Goal: Information Seeking & Learning: Learn about a topic

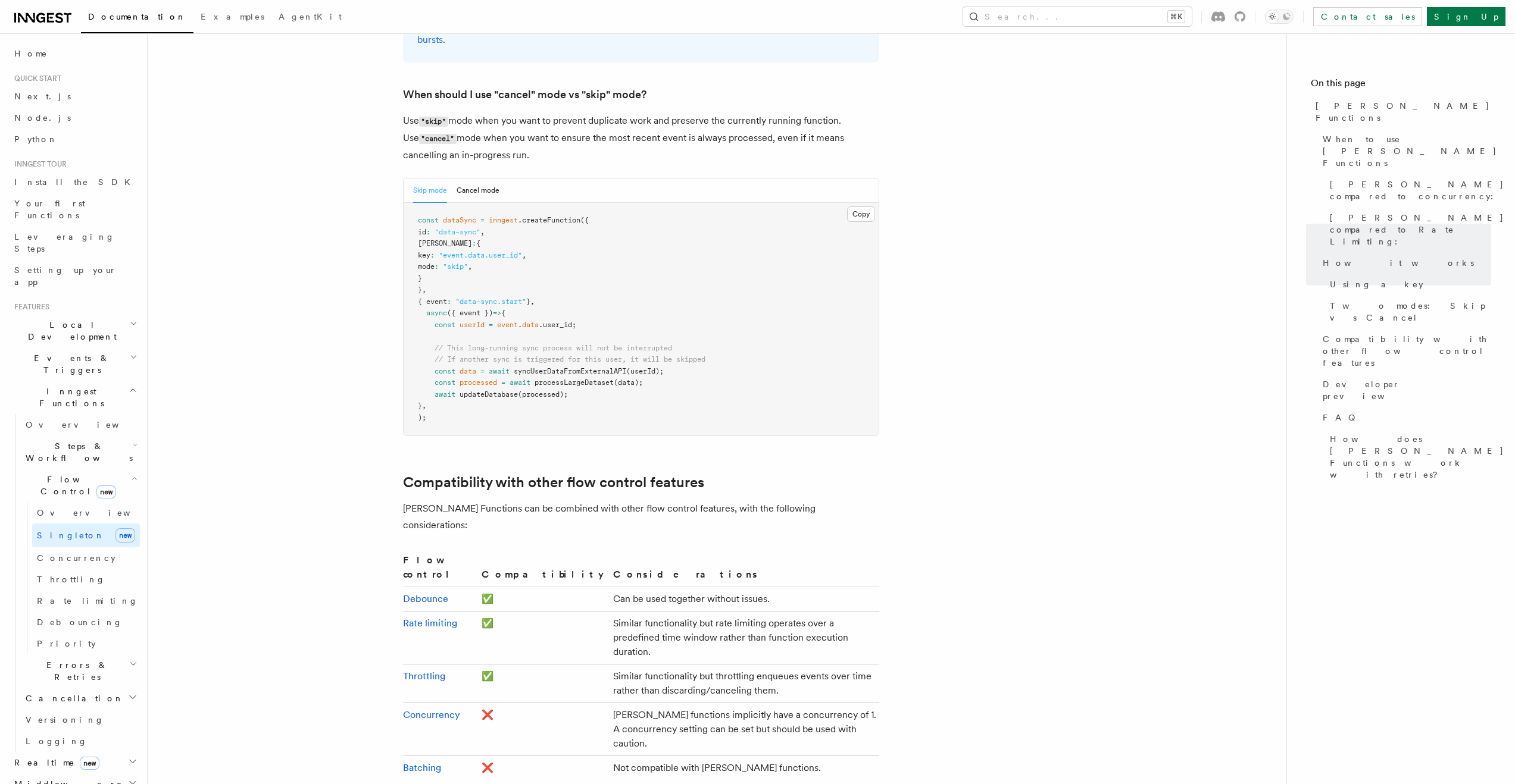
scroll to position [1691, 0]
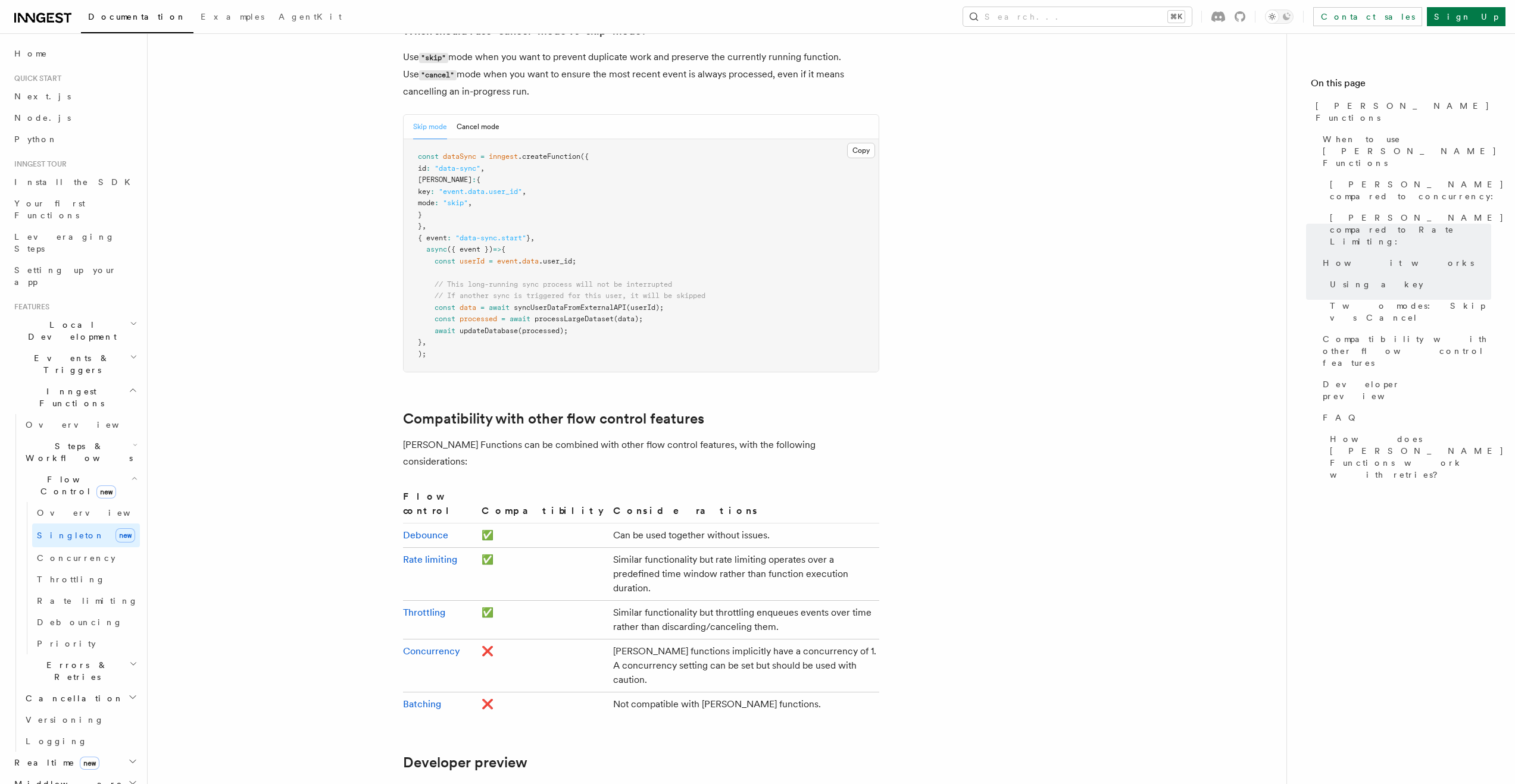
click at [114, 469] on h2 "Flow Control new" at bounding box center [80, 485] width 119 height 33
click at [117, 435] on h2 "Steps & Workflows" at bounding box center [80, 452] width 119 height 33
click at [83, 408] on span "Steps & Workflows" at bounding box center [77, 420] width 112 height 24
click at [52, 408] on span "Steps & Workflows" at bounding box center [77, 420] width 112 height 24
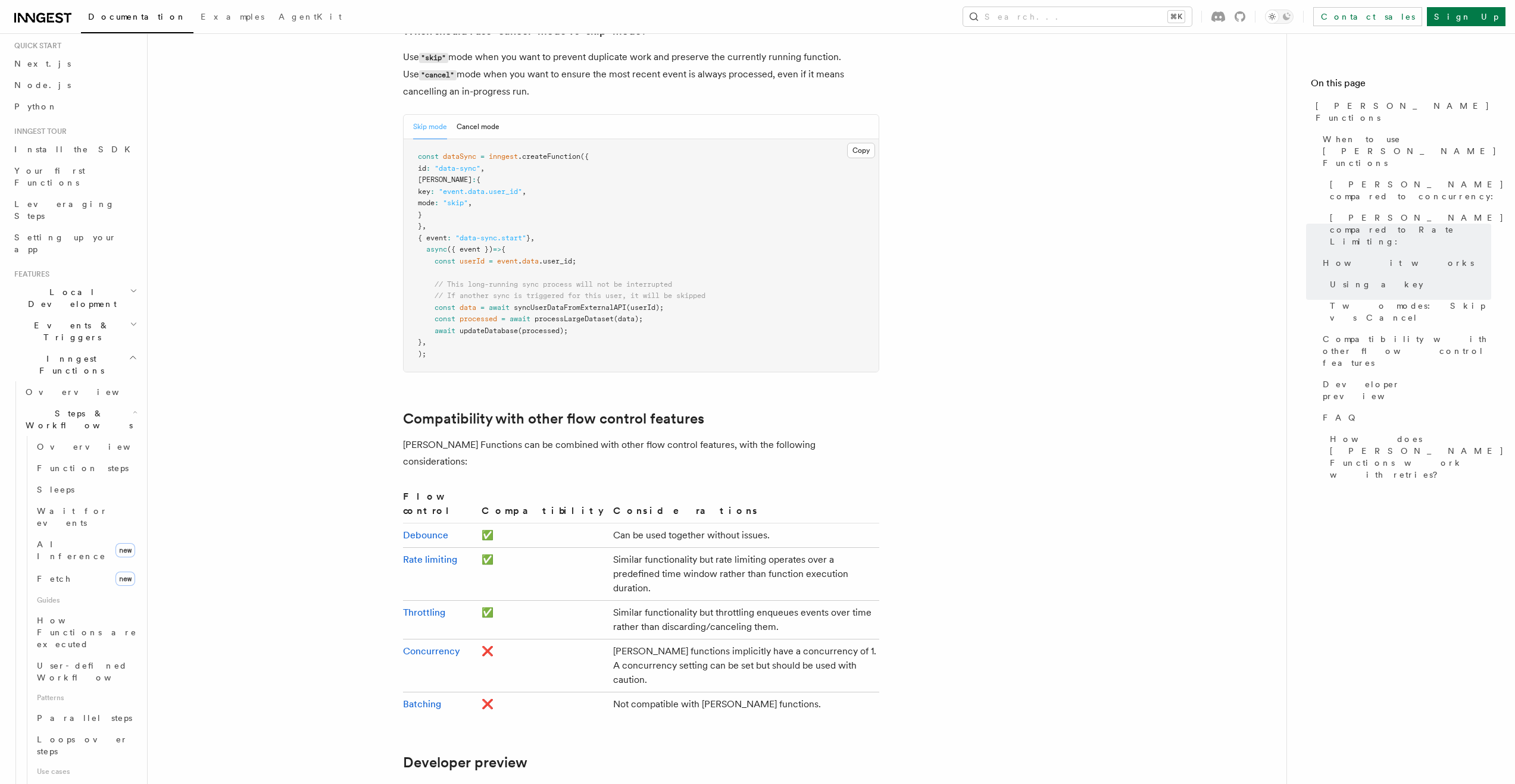
click at [72, 408] on span "Steps & Workflows" at bounding box center [77, 420] width 112 height 24
click at [49, 441] on span "Flow Control new" at bounding box center [76, 453] width 110 height 24
click at [64, 381] on link "Overview" at bounding box center [80, 392] width 119 height 22
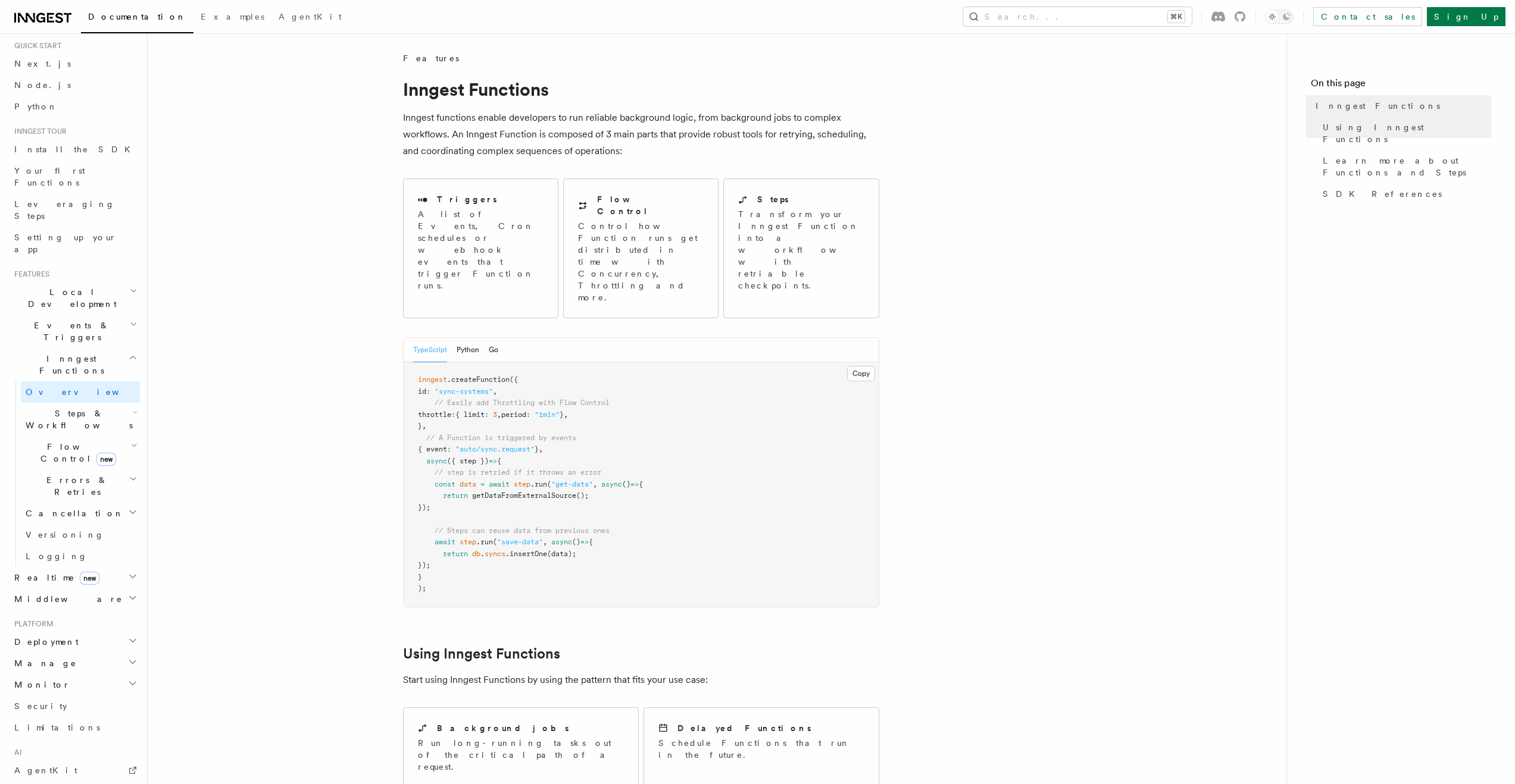
click at [71, 315] on h2 "Events & Triggers" at bounding box center [75, 331] width 130 height 33
click at [58, 395] on span "Sending events" at bounding box center [55, 405] width 60 height 22
